Goal: Task Accomplishment & Management: Use online tool/utility

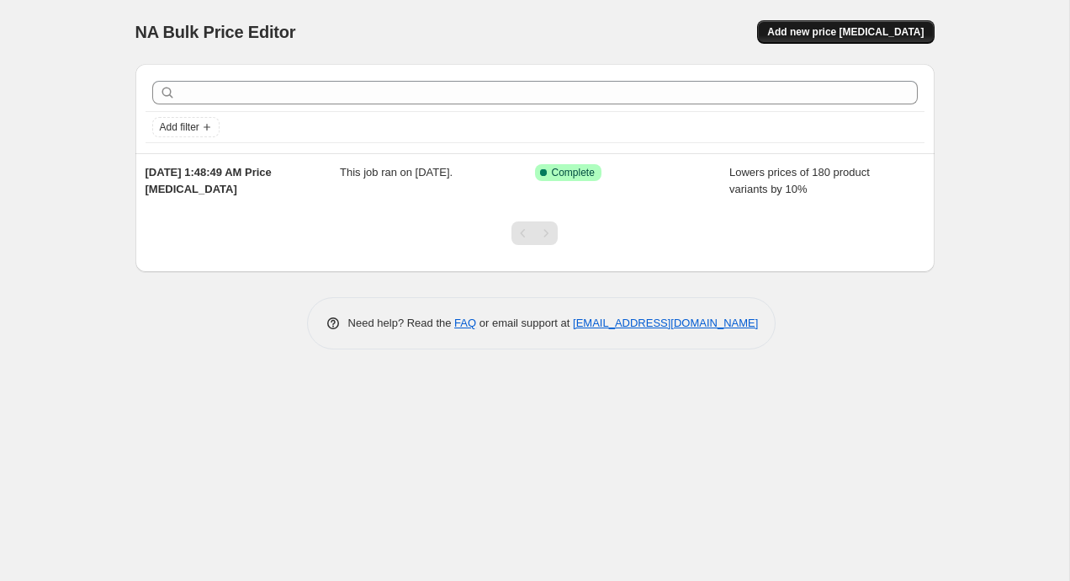
click at [814, 33] on span "Add new price [MEDICAL_DATA]" at bounding box center [845, 31] width 156 height 13
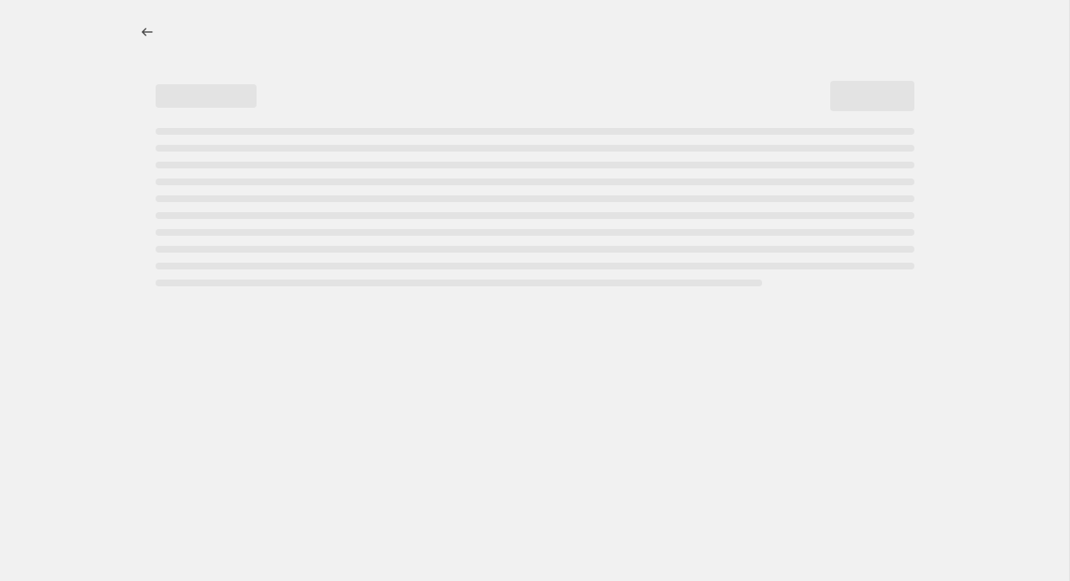
select select "percentage"
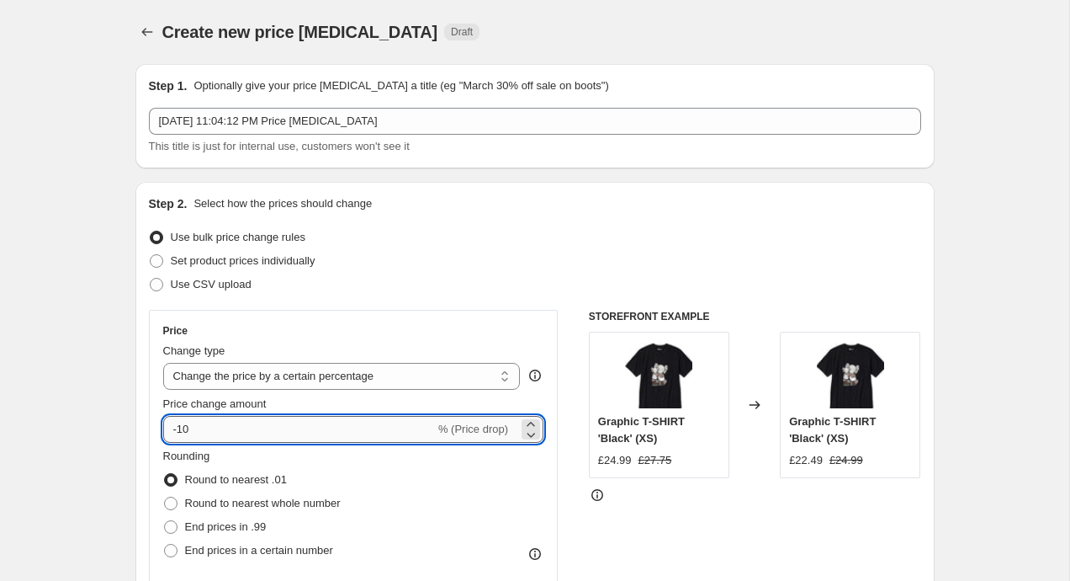
click at [207, 437] on input "-10" at bounding box center [299, 429] width 272 height 27
type input "-1"
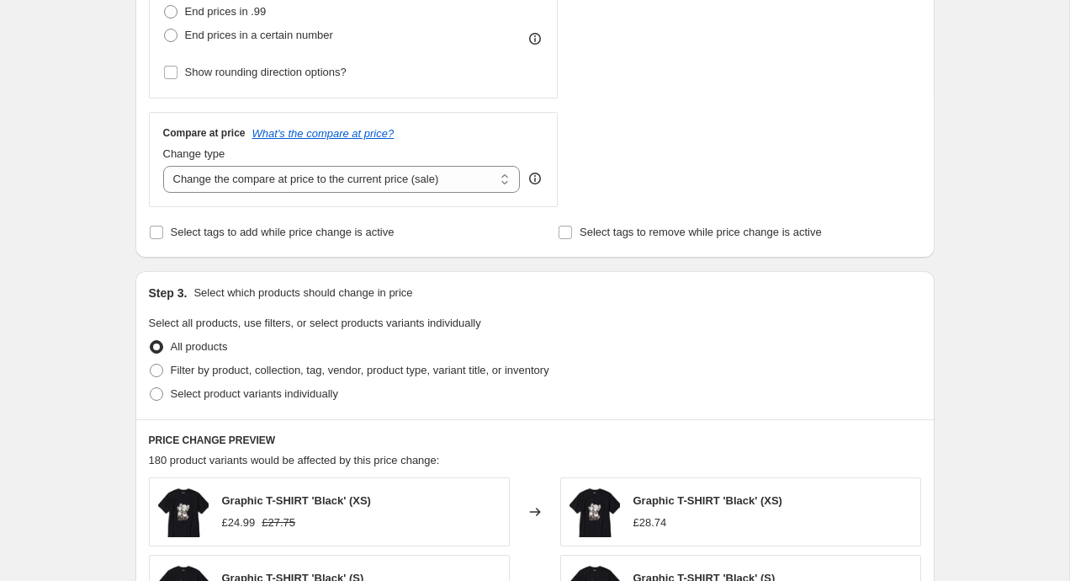
scroll to position [533, 0]
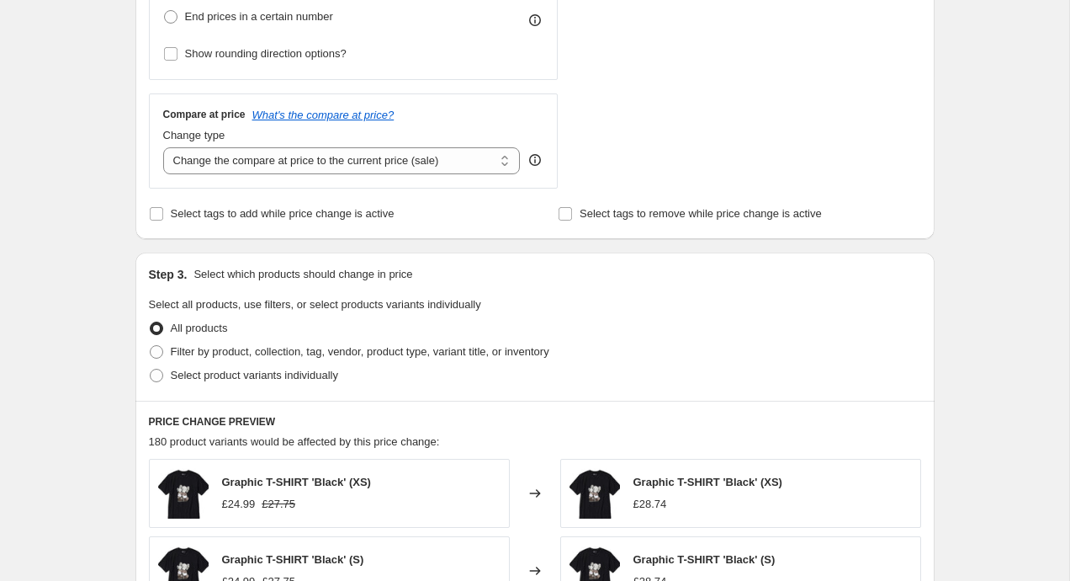
click at [103, 169] on div "Create new price [MEDICAL_DATA]. This page is ready Create new price [MEDICAL_D…" at bounding box center [534, 308] width 1069 height 1682
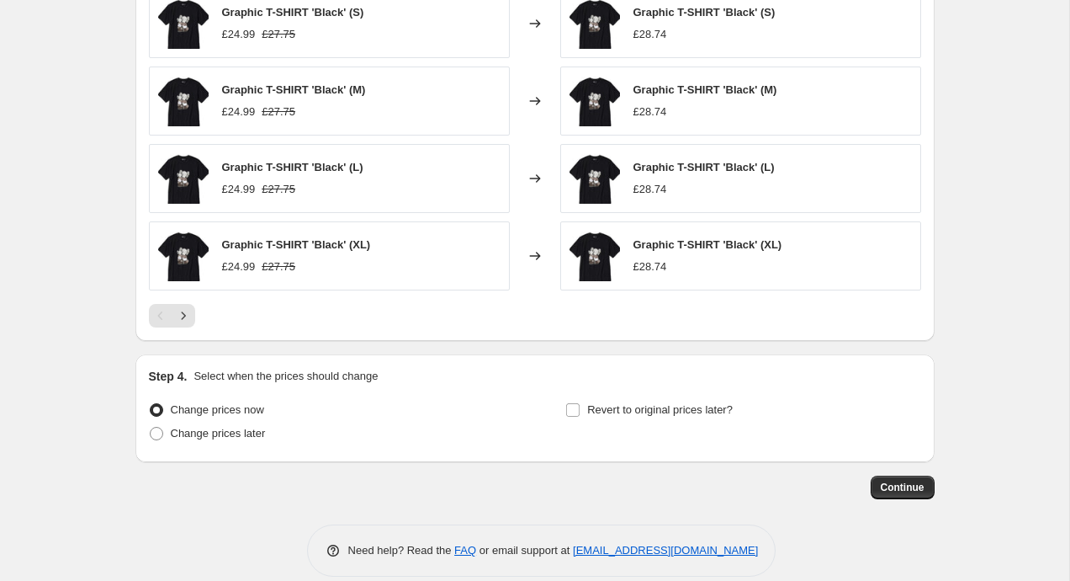
scroll to position [1101, 0]
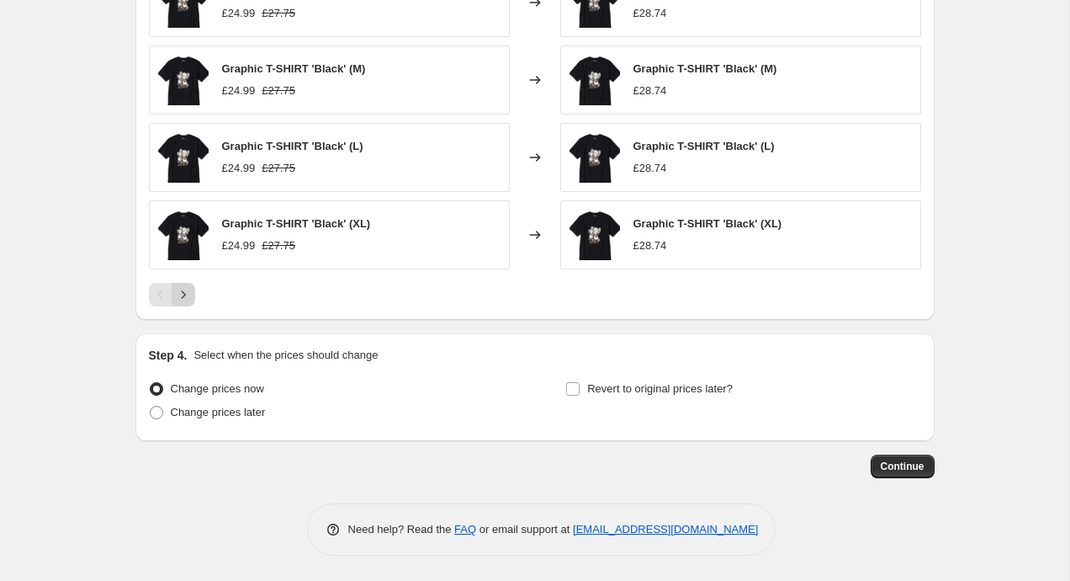
click at [180, 297] on icon "Next" at bounding box center [183, 294] width 17 height 17
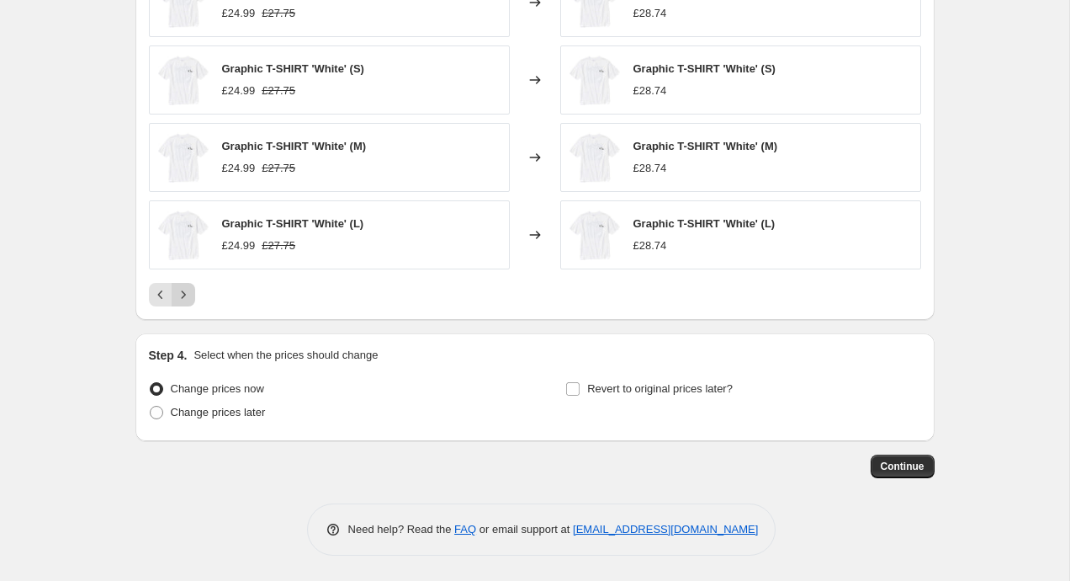
click at [180, 297] on icon "Next" at bounding box center [183, 294] width 17 height 17
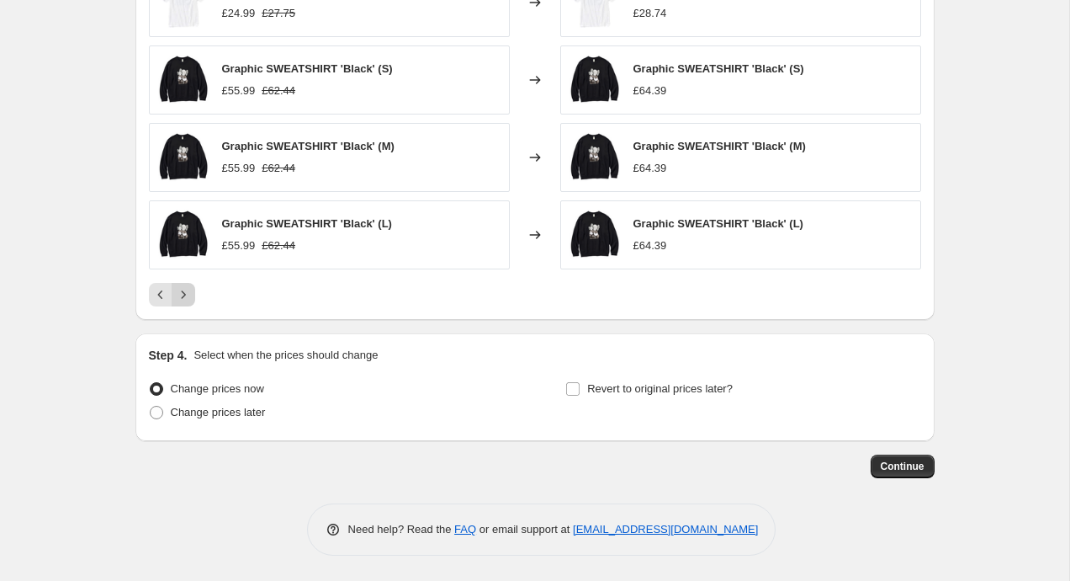
click at [180, 297] on icon "Next" at bounding box center [183, 294] width 17 height 17
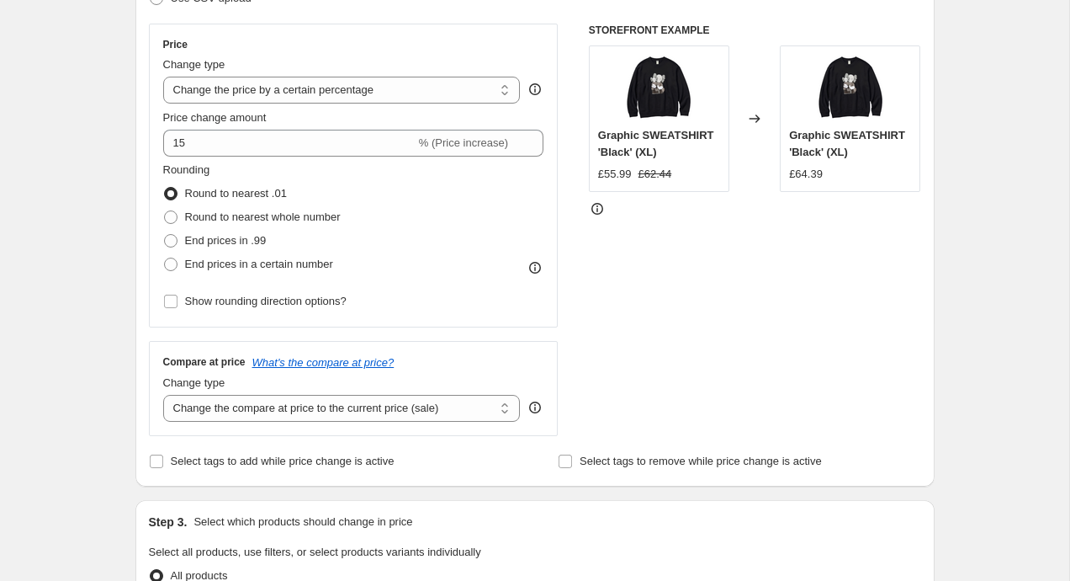
scroll to position [236, 0]
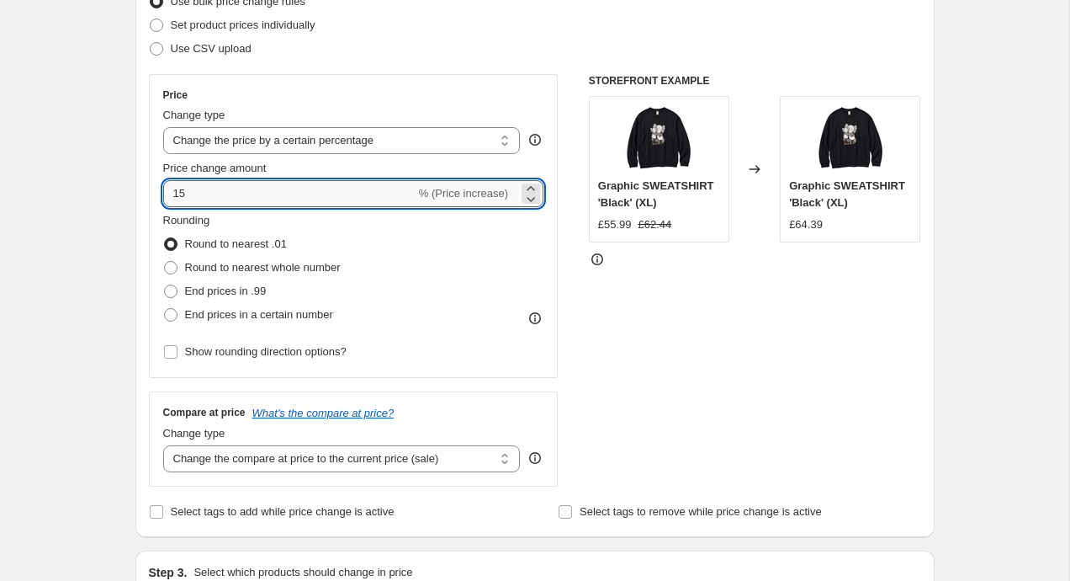
click at [209, 196] on input "15" at bounding box center [289, 193] width 252 height 27
type input "1"
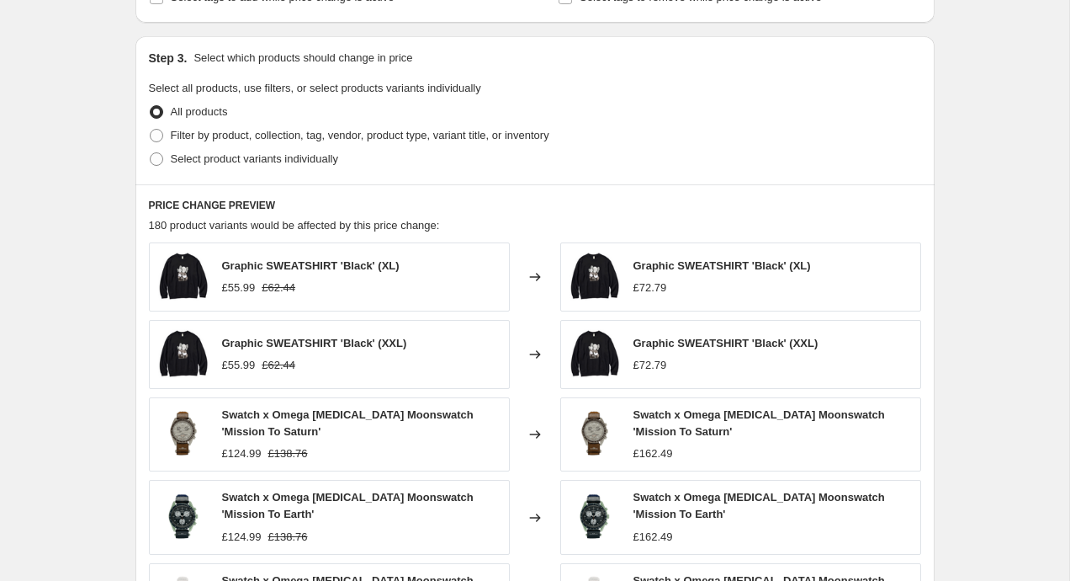
scroll to position [1117, 0]
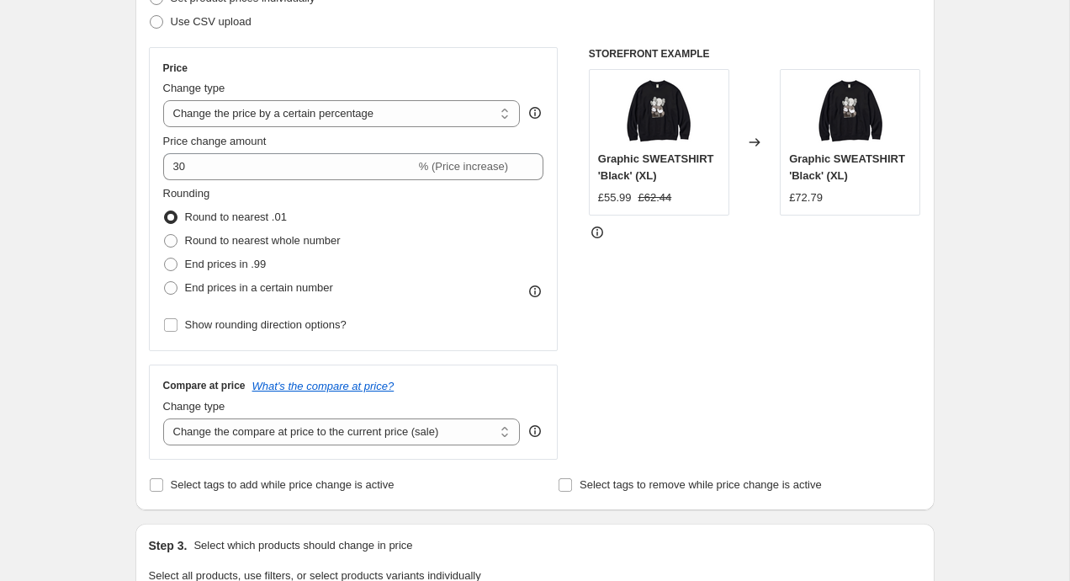
scroll to position [146, 0]
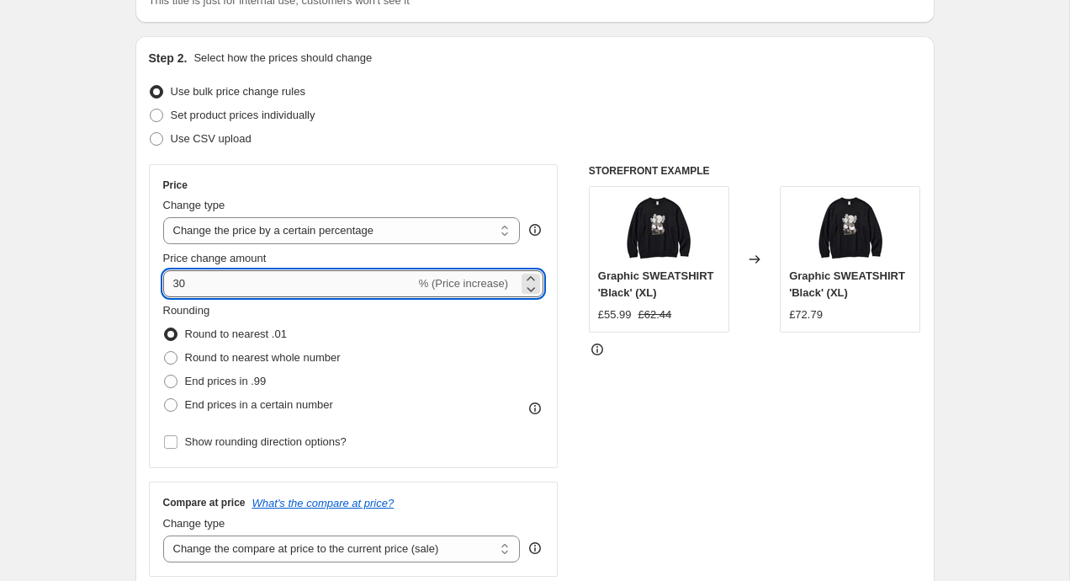
click at [210, 289] on input "30" at bounding box center [289, 283] width 252 height 27
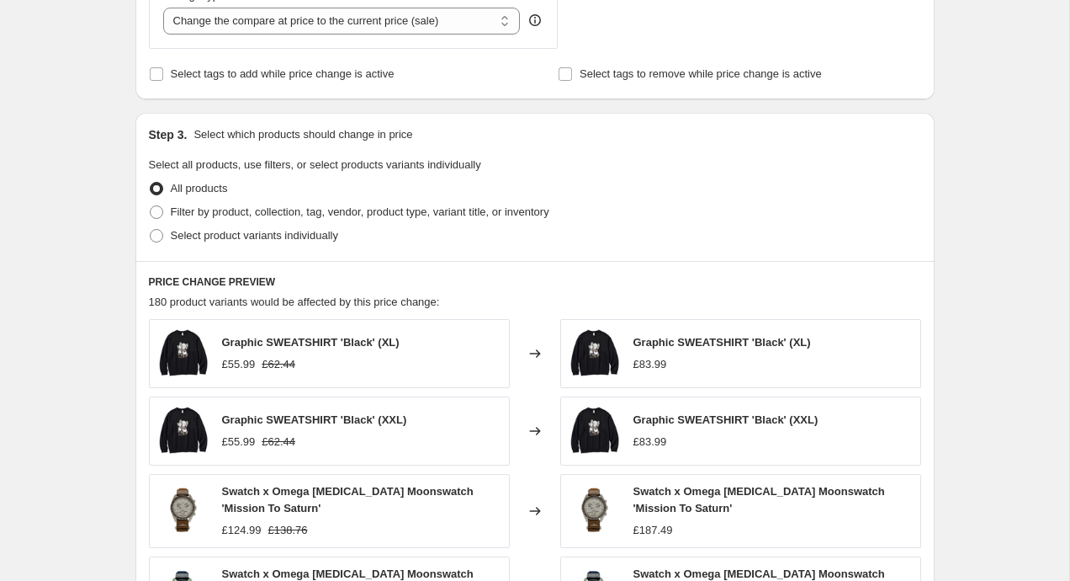
scroll to position [1062, 0]
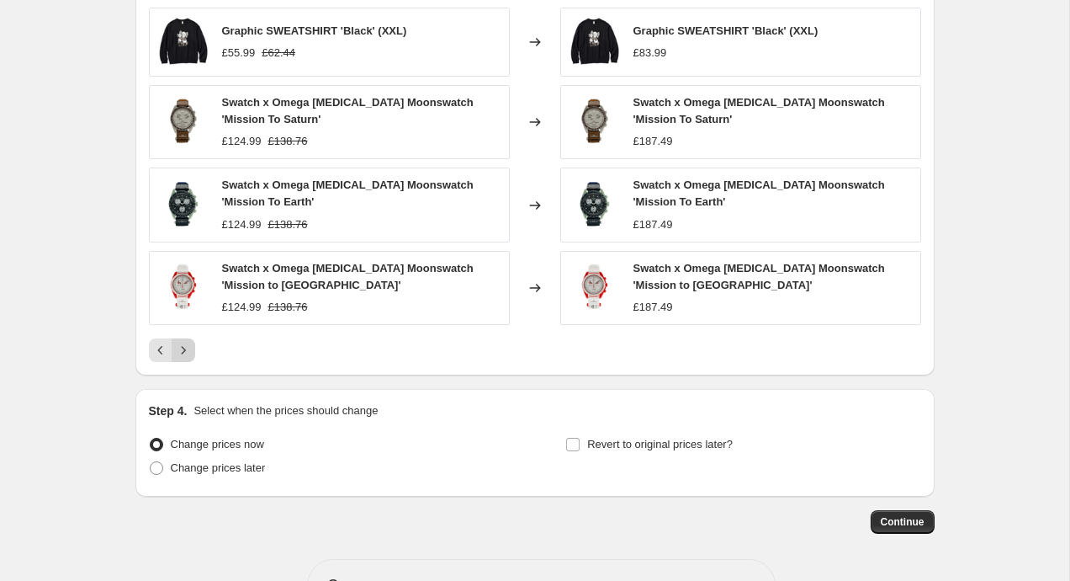
click at [184, 347] on icon "Next" at bounding box center [183, 350] width 17 height 17
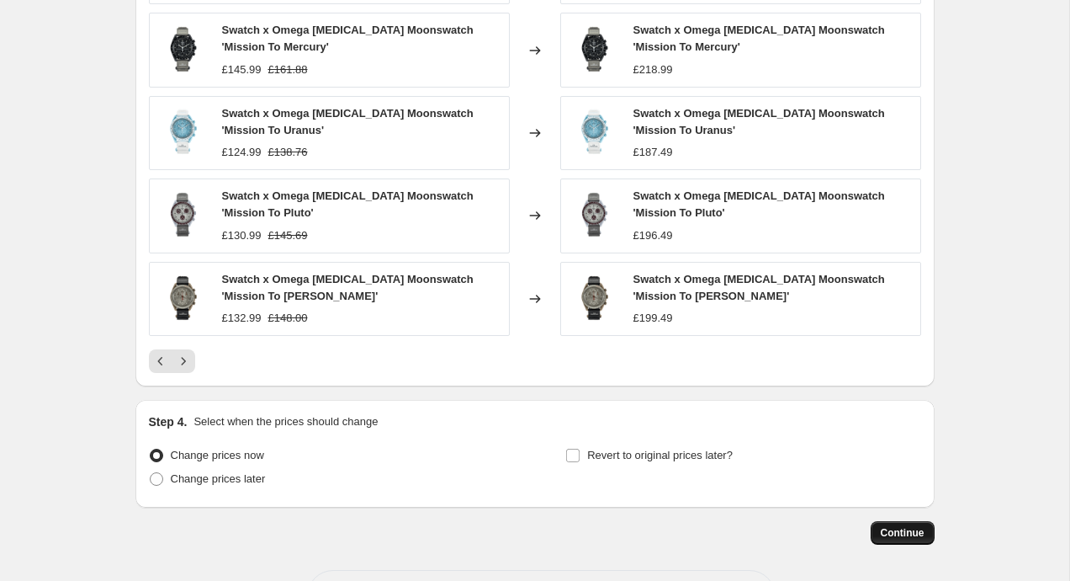
click at [921, 534] on span "Continue" at bounding box center [903, 532] width 44 height 13
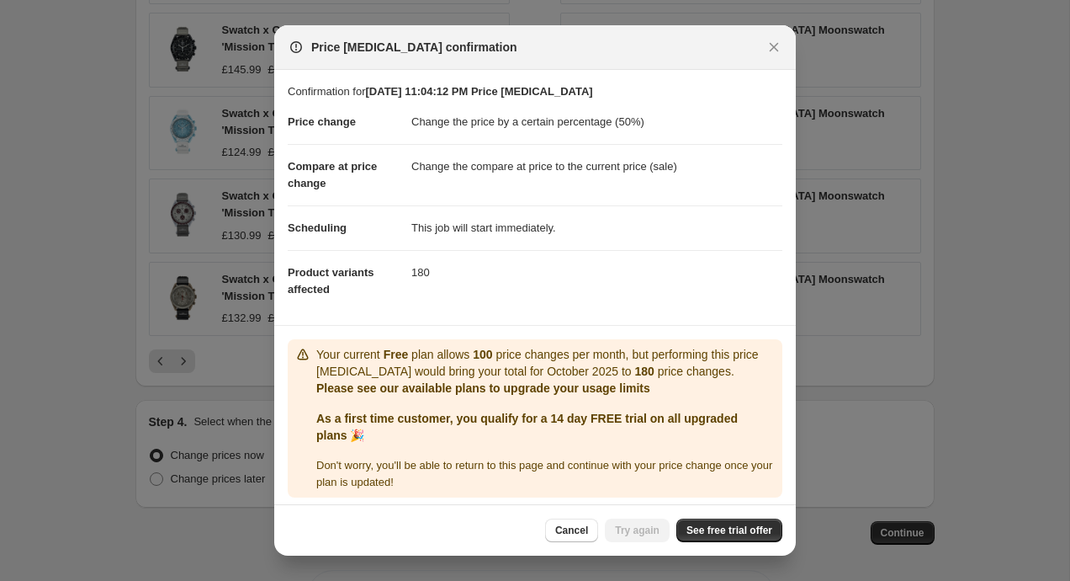
scroll to position [7, 0]
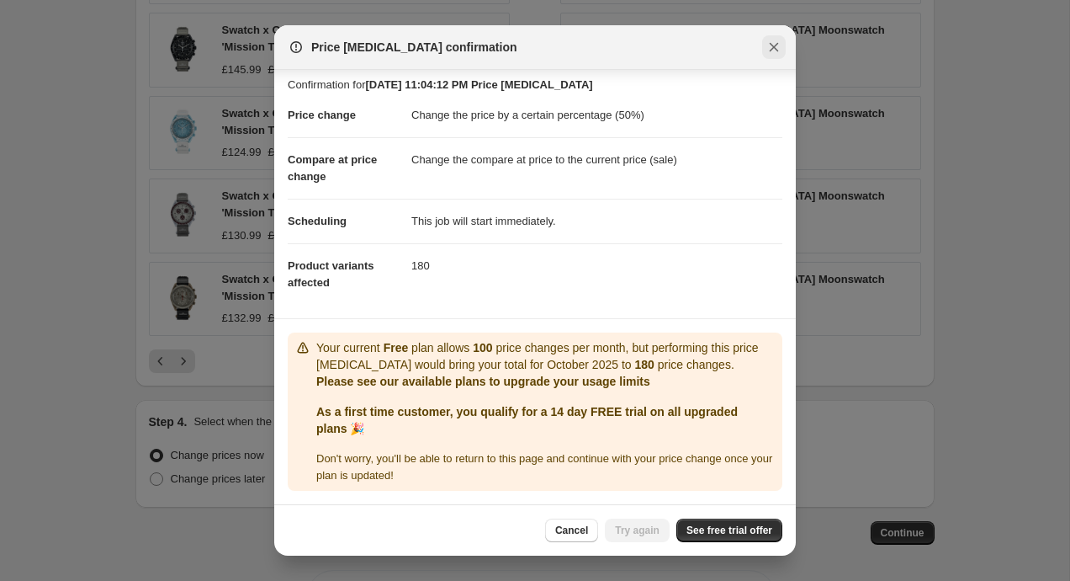
click at [774, 46] on icon "Close" at bounding box center [774, 47] width 9 height 9
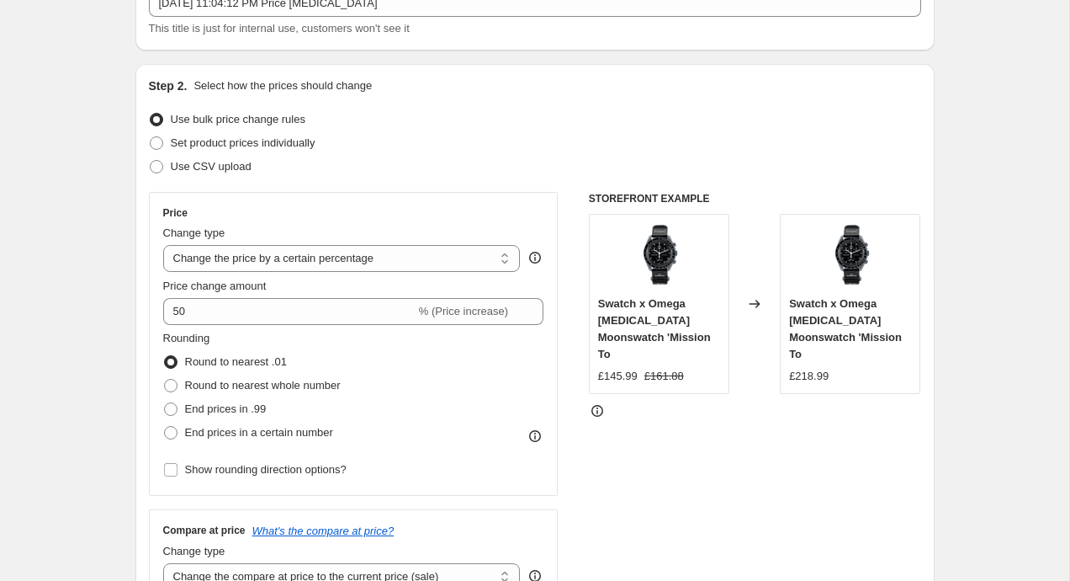
scroll to position [93, 0]
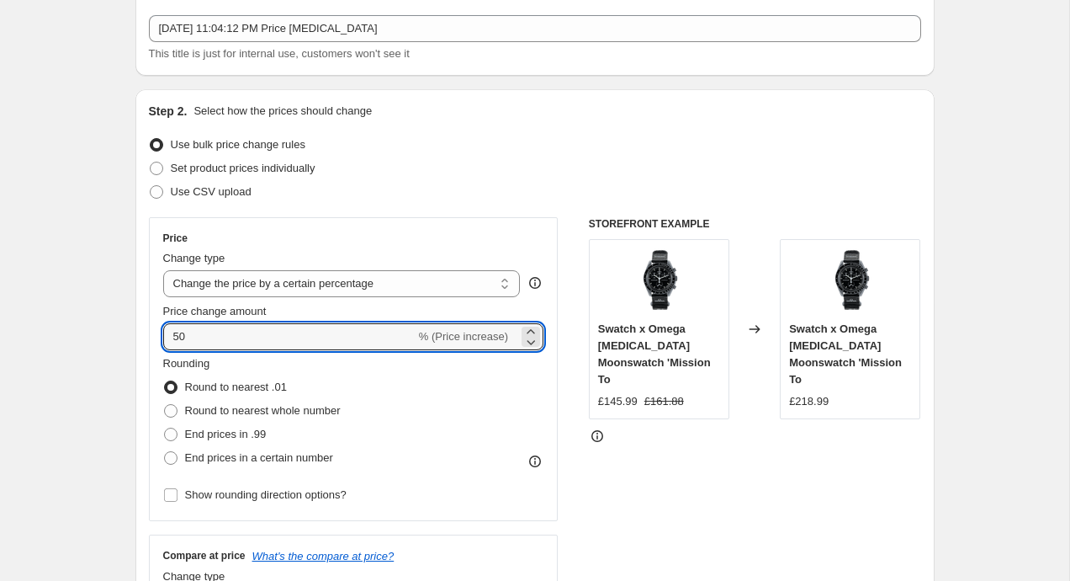
drag, startPoint x: 199, startPoint y: 337, endPoint x: 147, endPoint y: 337, distance: 52.2
click at [147, 337] on div "Step 2. Select how the prices should change Use bulk price change rules Set pro…" at bounding box center [534, 384] width 799 height 591
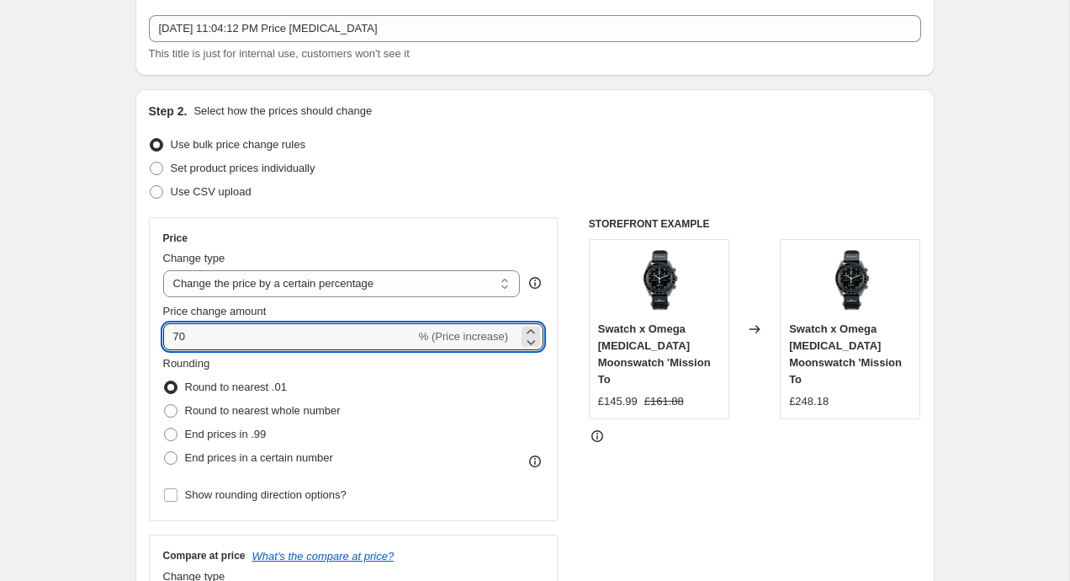
drag, startPoint x: 208, startPoint y: 328, endPoint x: 126, endPoint y: 328, distance: 81.6
type input "60"
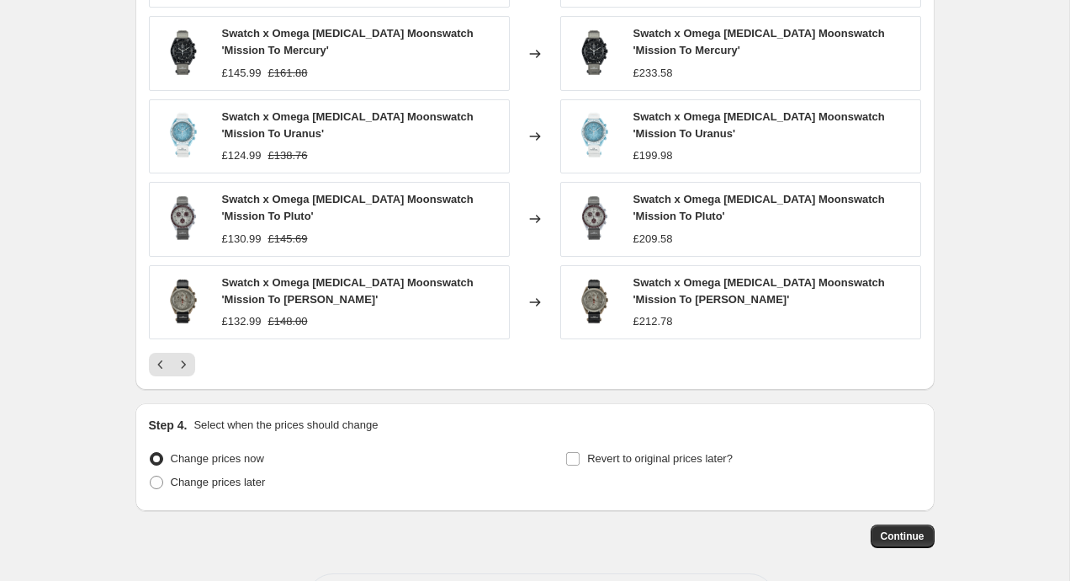
scroll to position [1128, 0]
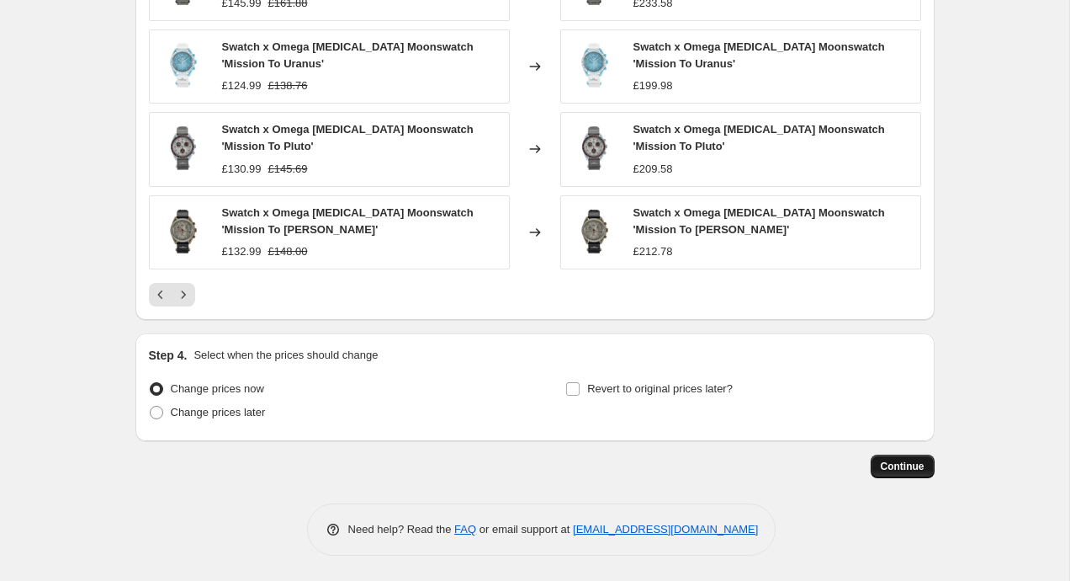
click at [885, 467] on span "Continue" at bounding box center [903, 465] width 44 height 13
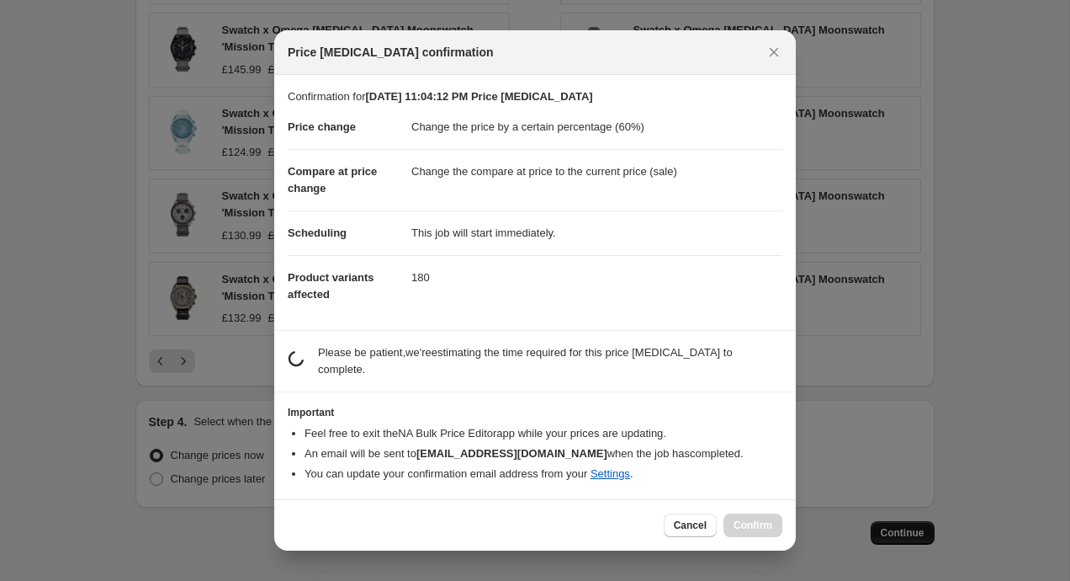
scroll to position [0, 0]
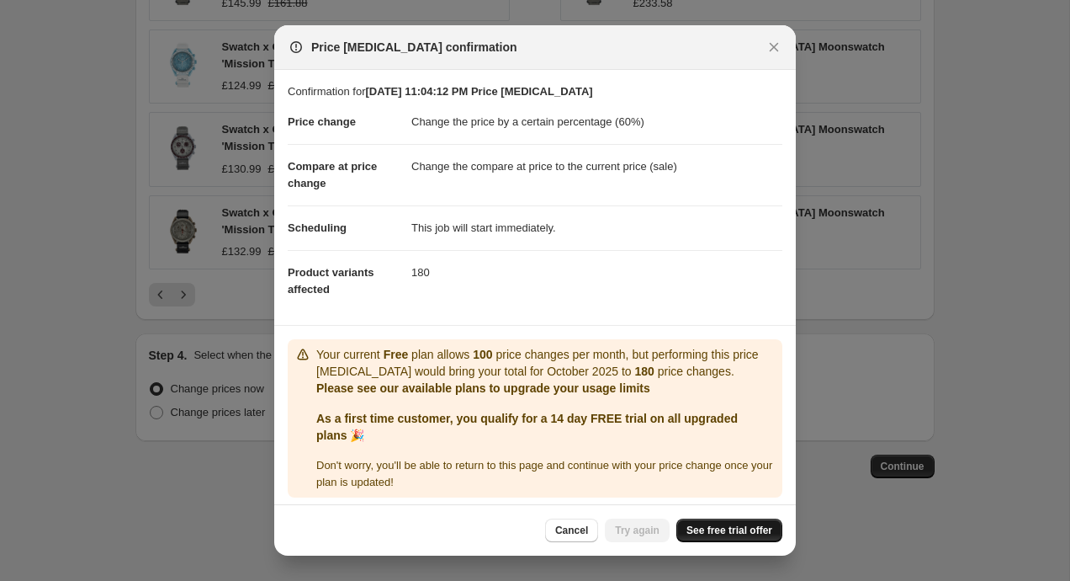
click at [750, 537] on link "See free trial offer" at bounding box center [729, 530] width 106 height 24
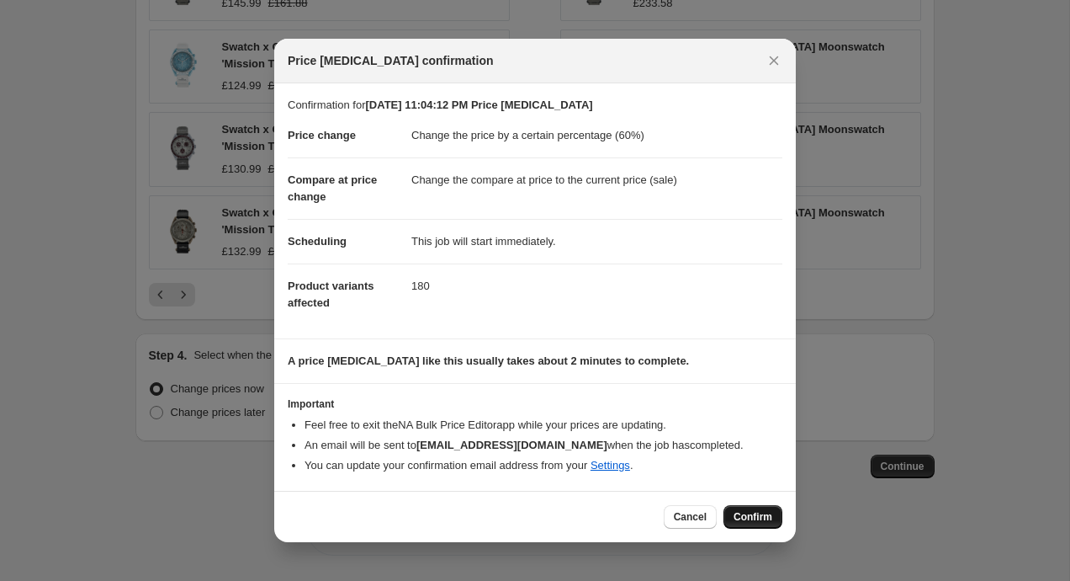
click at [738, 519] on span "Confirm" at bounding box center [753, 516] width 39 height 13
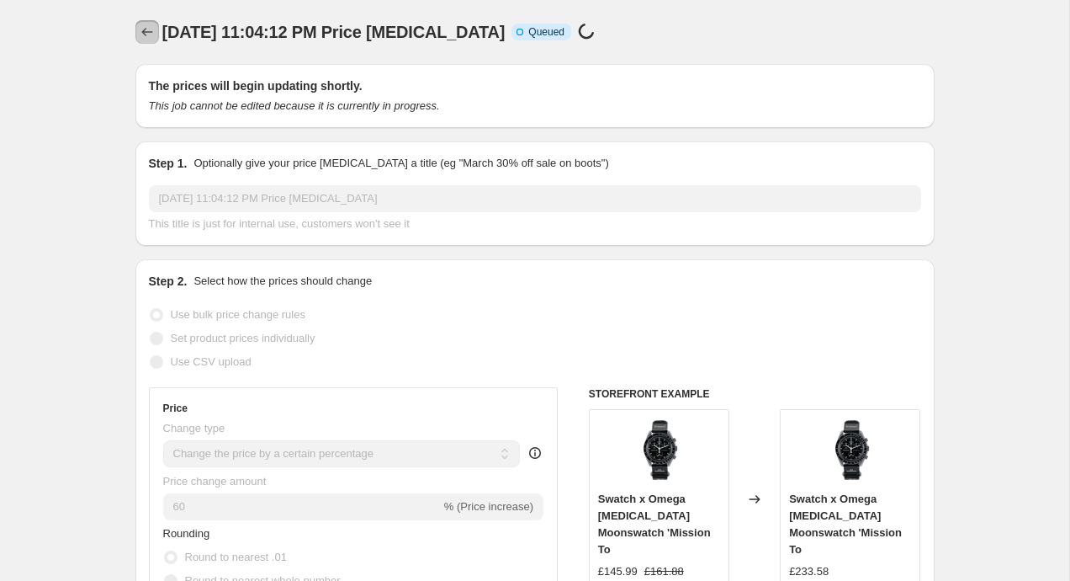
click at [145, 34] on icon "Price change jobs" at bounding box center [146, 32] width 11 height 8
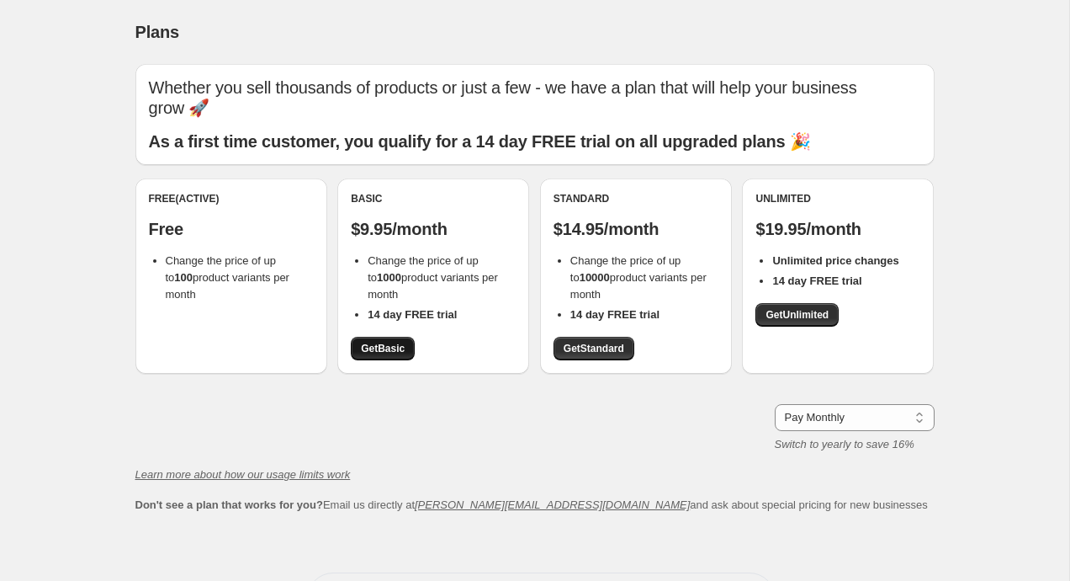
click at [394, 339] on link "Get Basic" at bounding box center [383, 349] width 64 height 24
